Goal: Find specific fact: Find specific fact

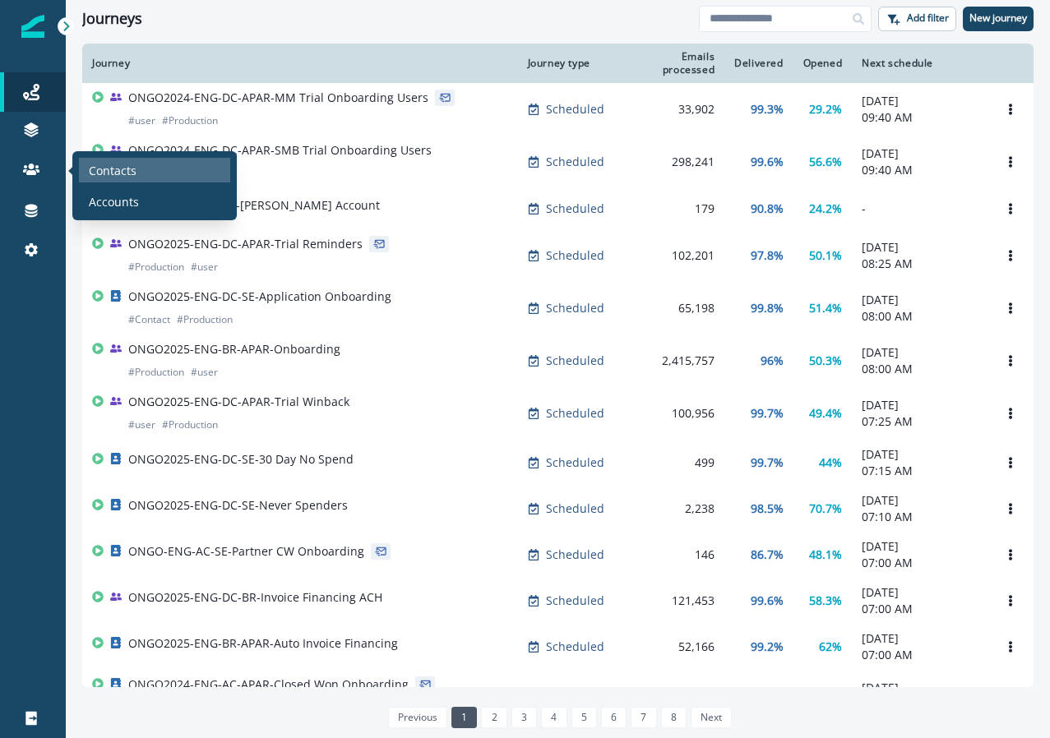
click at [175, 164] on div "Contacts" at bounding box center [154, 170] width 151 height 25
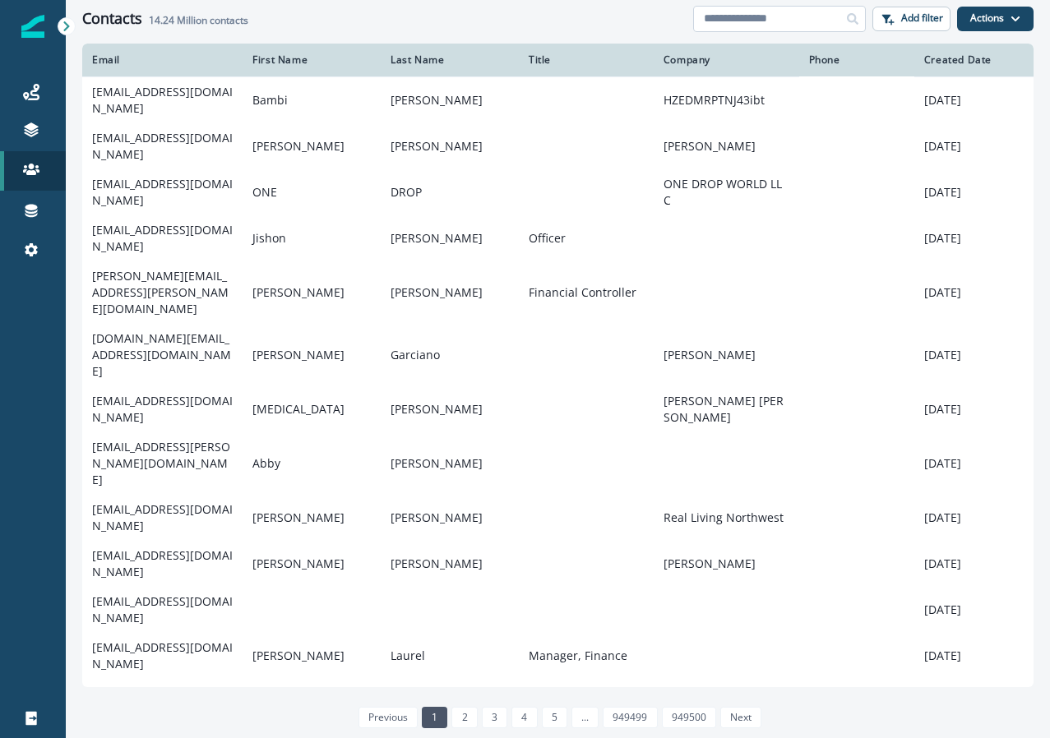
click at [791, 16] on input at bounding box center [779, 19] width 173 height 26
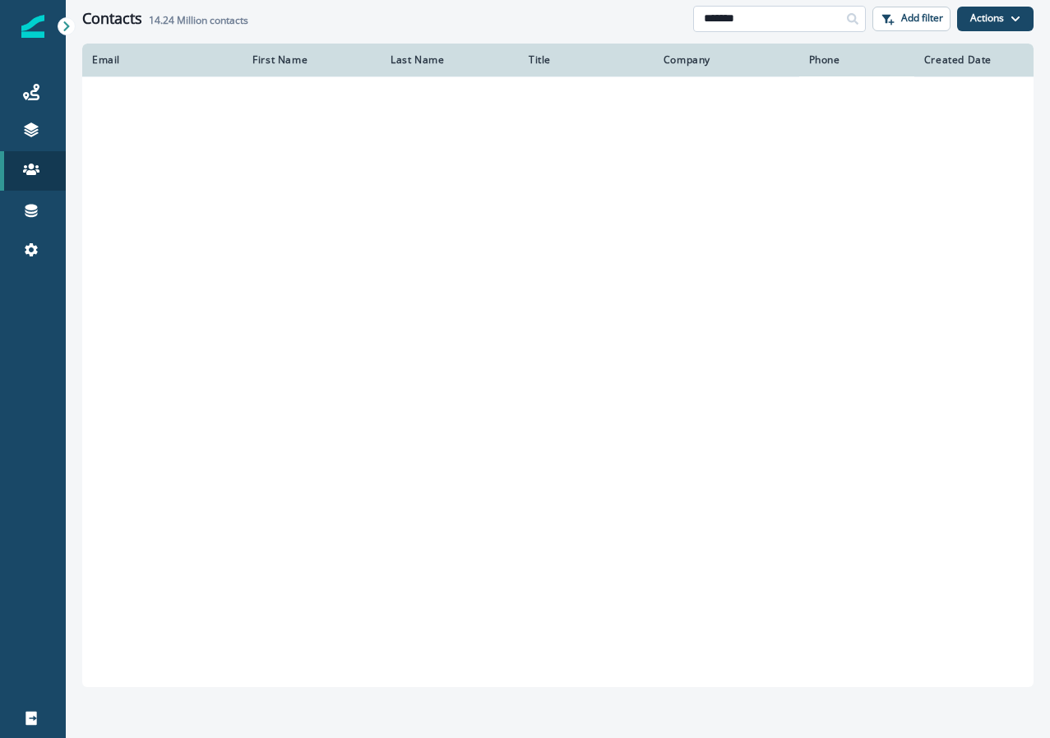
type input "*******"
click at [773, 30] on input "*******" at bounding box center [779, 19] width 173 height 26
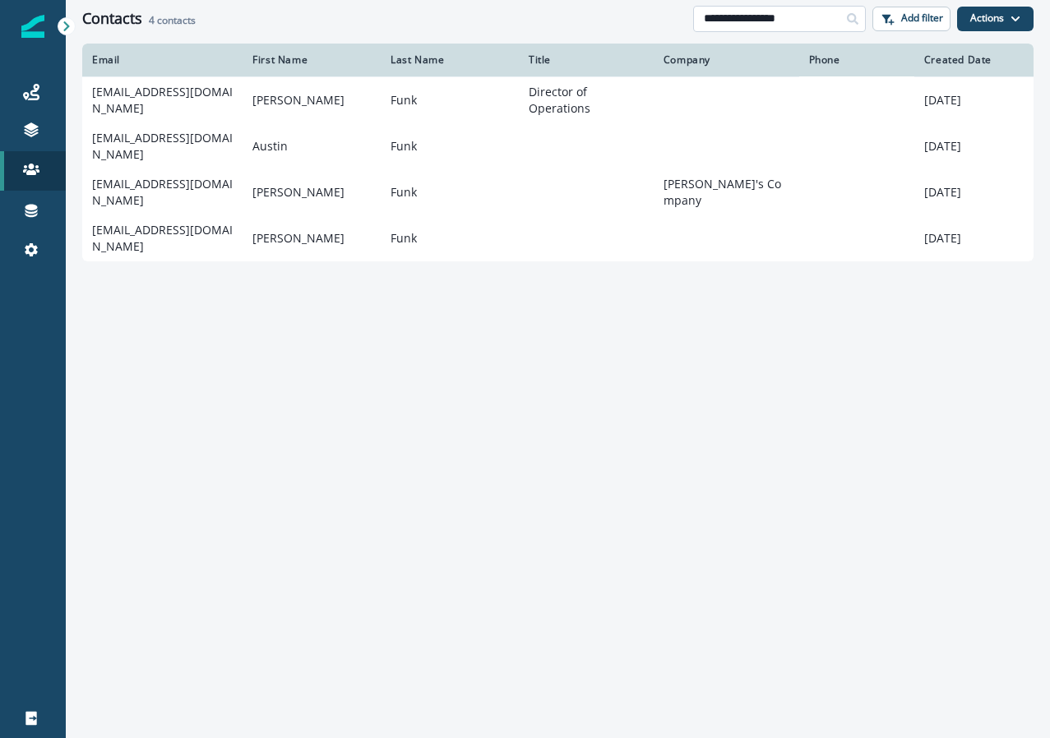
type input "**********"
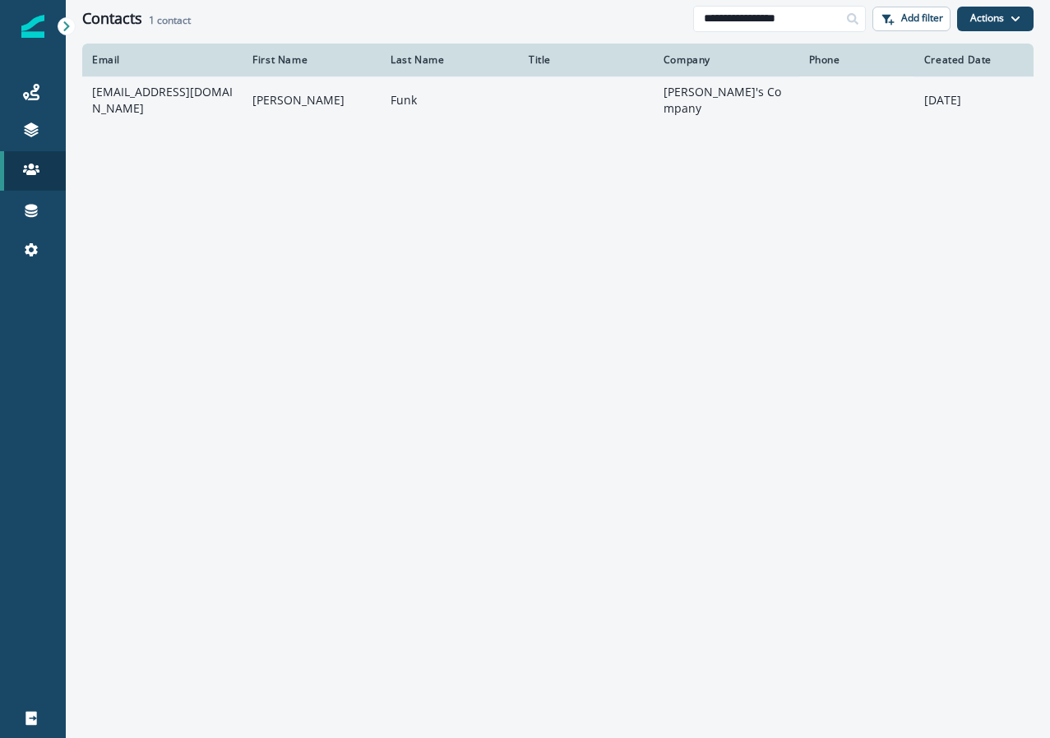
click at [126, 95] on td "[EMAIL_ADDRESS][DOMAIN_NAME]" at bounding box center [162, 99] width 160 height 47
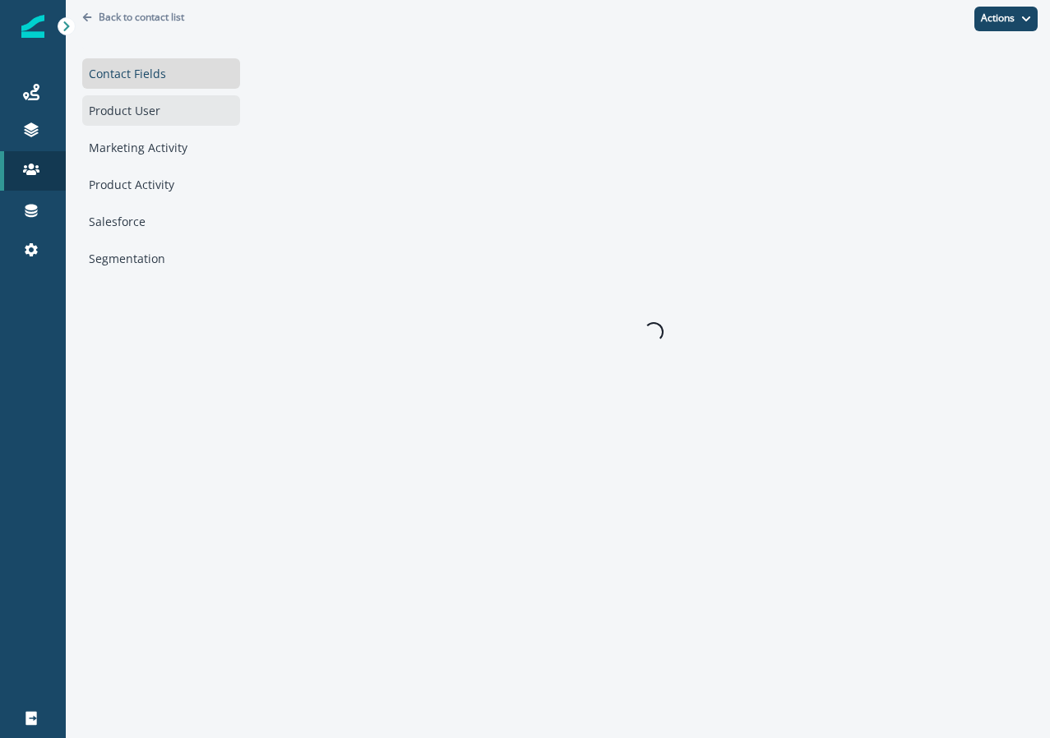
click at [141, 100] on div "Product User" at bounding box center [161, 110] width 158 height 30
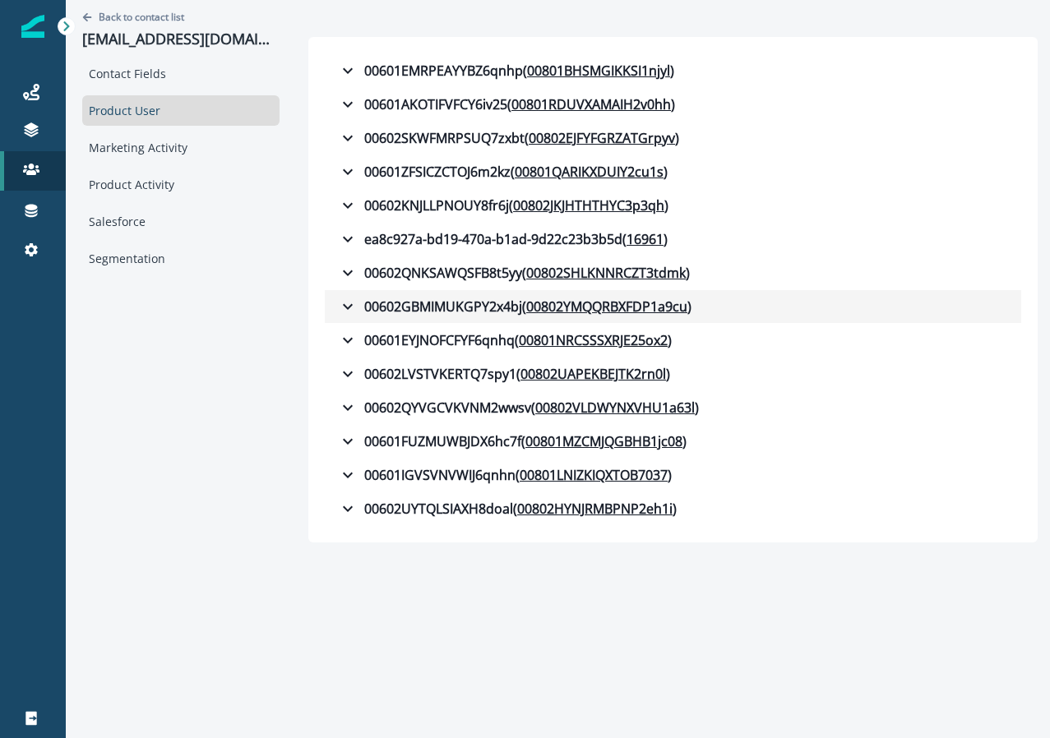
click at [338, 302] on icon "button" at bounding box center [348, 307] width 20 height 20
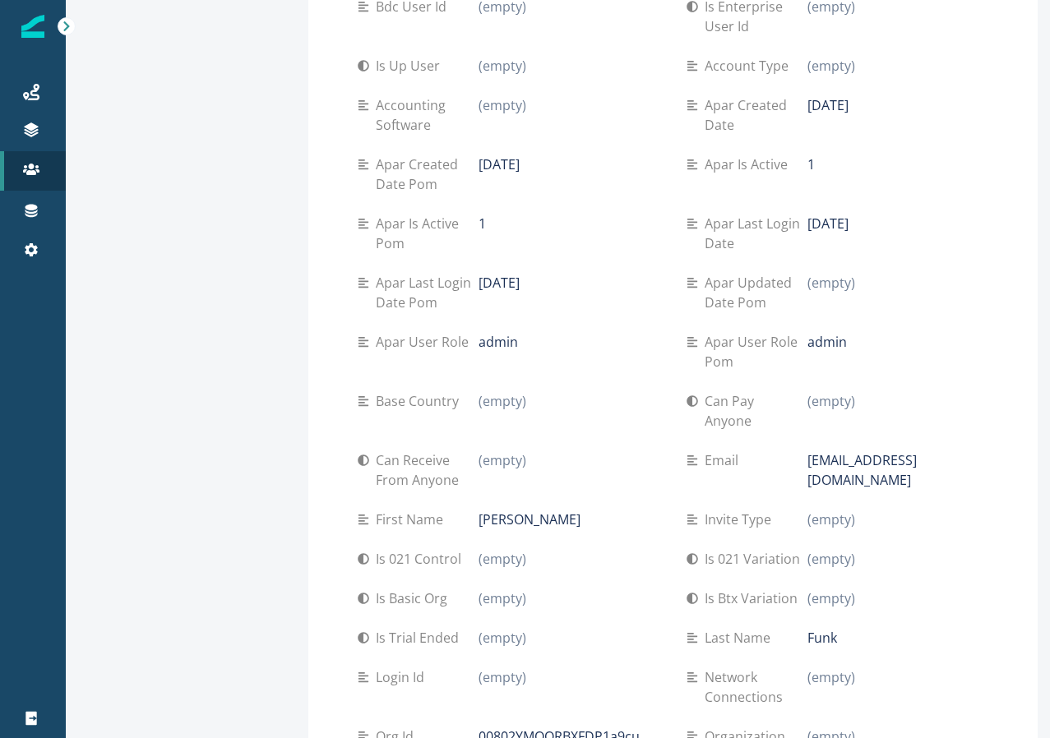
scroll to position [388, 0]
drag, startPoint x: 506, startPoint y: 340, endPoint x: 333, endPoint y: 340, distance: 172.6
click at [358, 340] on div "Apar user role admin" at bounding box center [509, 343] width 303 height 20
click at [502, 342] on div "admin" at bounding box center [569, 343] width 182 height 20
drag, startPoint x: 513, startPoint y: 341, endPoint x: 342, endPoint y: 344, distance: 171.0
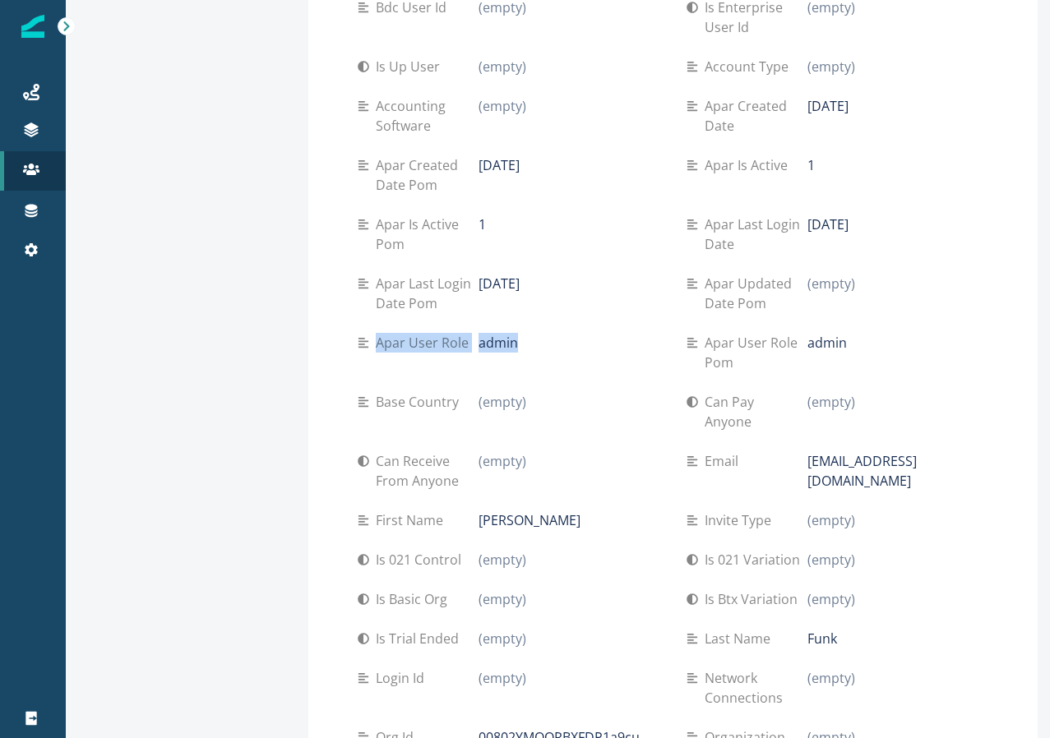
click at [358, 344] on div "Apar user role admin" at bounding box center [509, 343] width 303 height 20
click at [376, 345] on p "Apar user role" at bounding box center [425, 343] width 99 height 20
drag, startPoint x: 337, startPoint y: 344, endPoint x: 428, endPoint y: 334, distance: 91.8
click at [428, 334] on p "Apar user role" at bounding box center [425, 343] width 99 height 20
copy p "Apar user role"
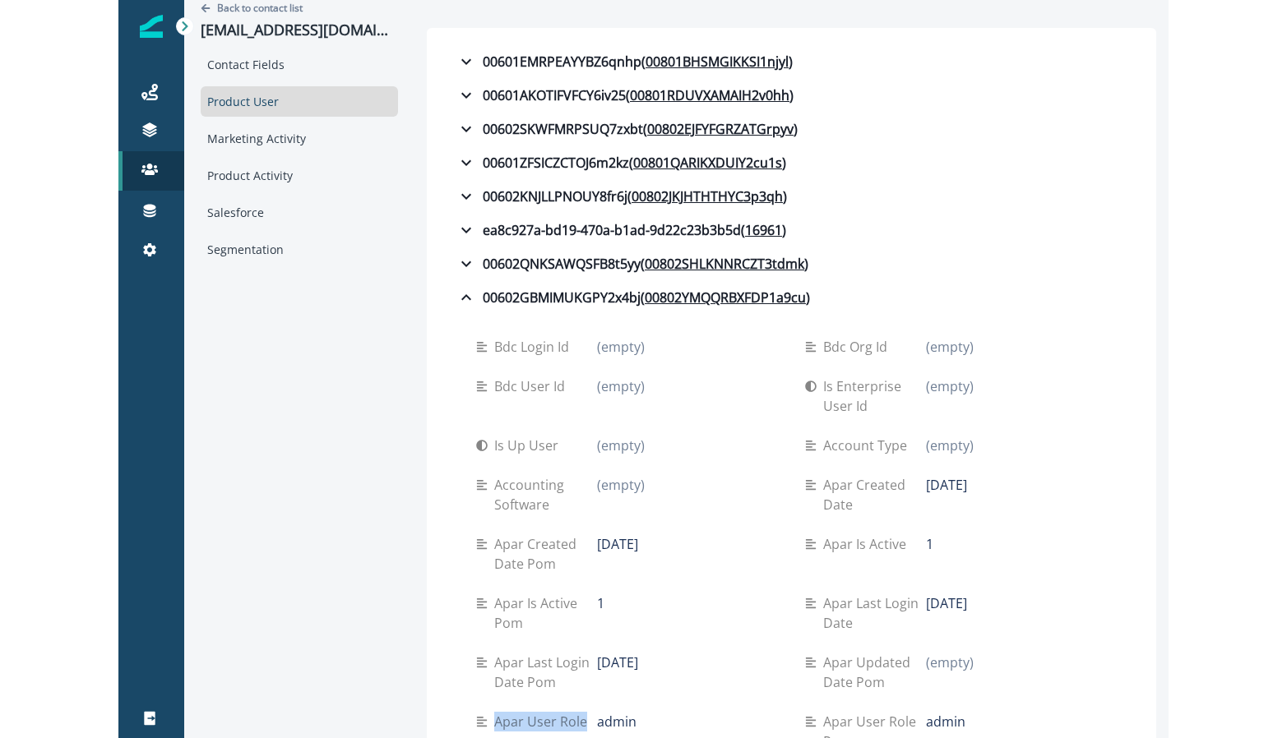
scroll to position [0, 0]
